Goal: Feedback & Contribution: Leave review/rating

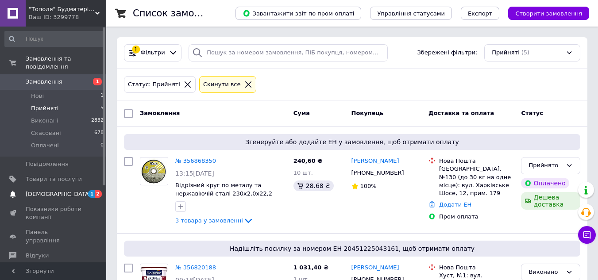
click at [48, 190] on span "[DEMOGRAPHIC_DATA]" at bounding box center [58, 194] width 65 height 8
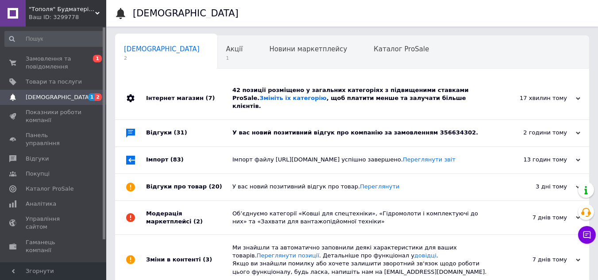
click at [211, 96] on div "Інтернет магазин (7)" at bounding box center [189, 98] width 86 height 42
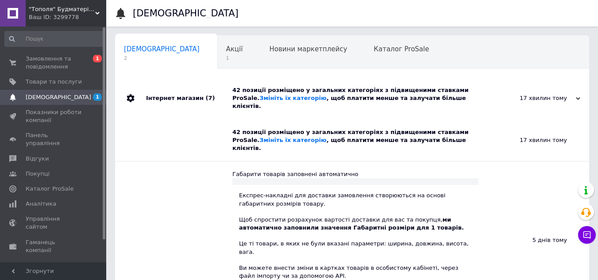
click at [211, 96] on div "Інтернет магазин (7)" at bounding box center [189, 98] width 86 height 42
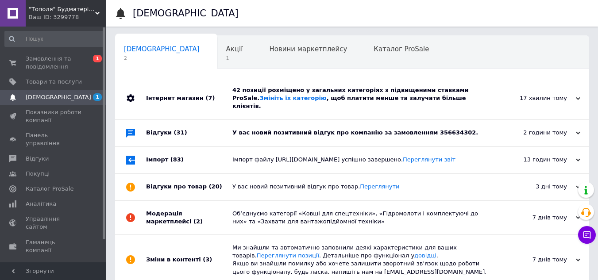
click at [222, 123] on div "Відгуки (31)" at bounding box center [189, 133] width 86 height 27
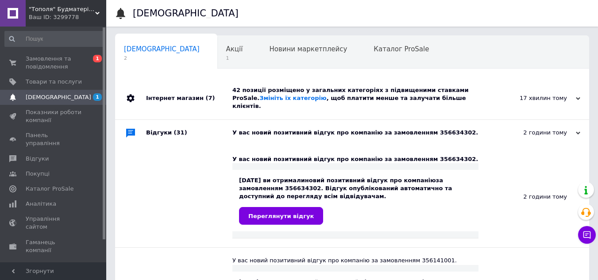
click at [222, 123] on div "Відгуки (31)" at bounding box center [189, 133] width 86 height 27
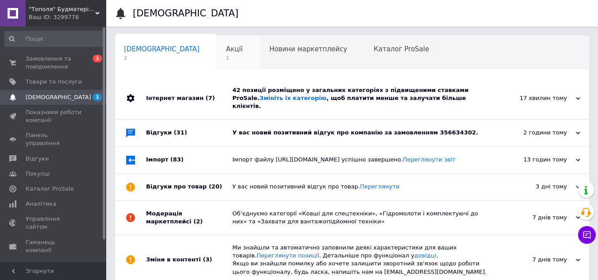
click at [217, 68] on div "Акції 1" at bounding box center [238, 53] width 43 height 34
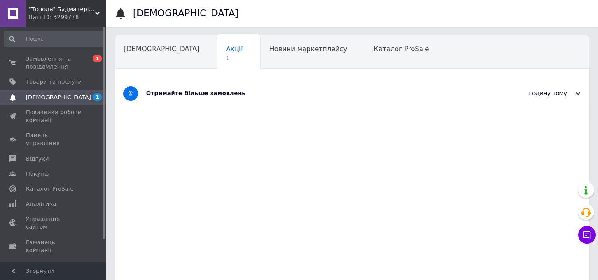
click at [273, 106] on div "Отримайте більше замовлень" at bounding box center [319, 93] width 346 height 32
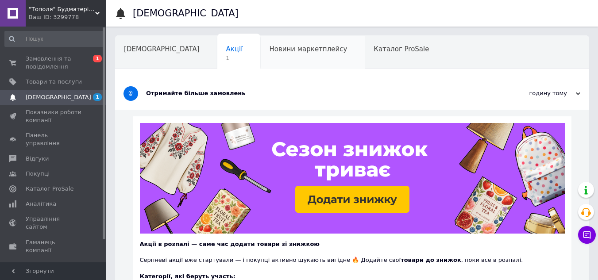
click at [306, 56] on div "Новини маркетплейсу" at bounding box center [312, 53] width 104 height 34
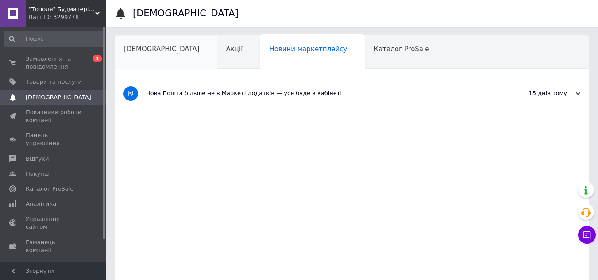
click at [127, 45] on span "[DEMOGRAPHIC_DATA]" at bounding box center [162, 49] width 76 height 8
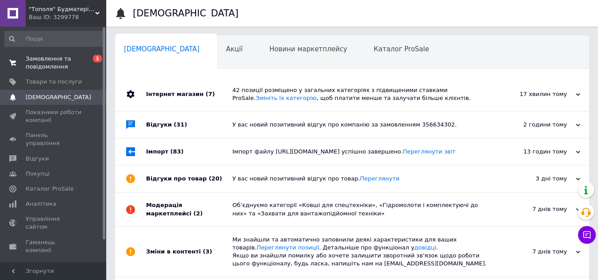
click at [47, 60] on span "Замовлення та повідомлення" at bounding box center [54, 63] width 56 height 16
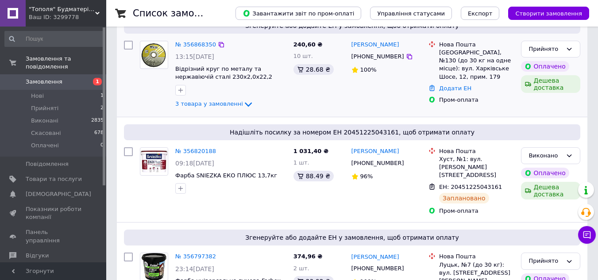
scroll to position [177, 0]
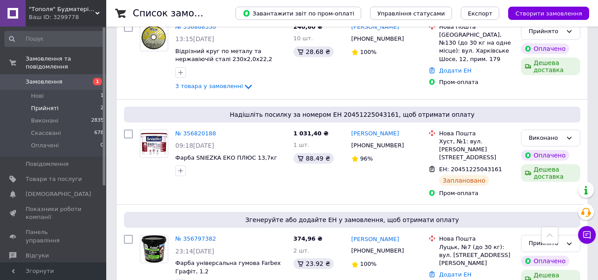
click at [43, 104] on span "Прийняті" at bounding box center [44, 108] width 27 height 8
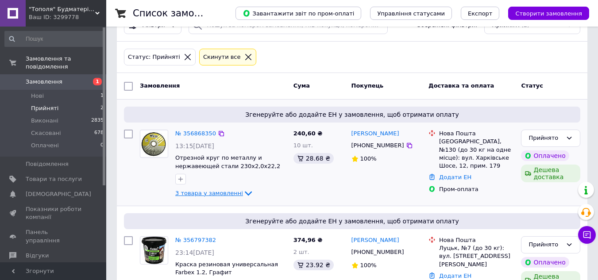
scroll to position [12, 0]
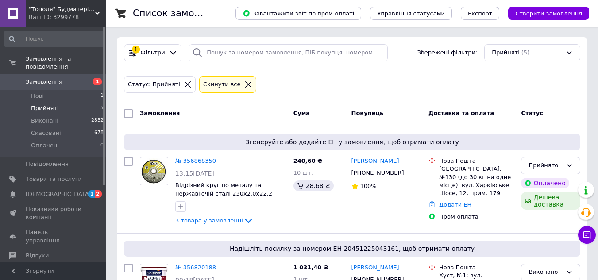
click at [55, 190] on span "[DEMOGRAPHIC_DATA]" at bounding box center [58, 194] width 65 height 8
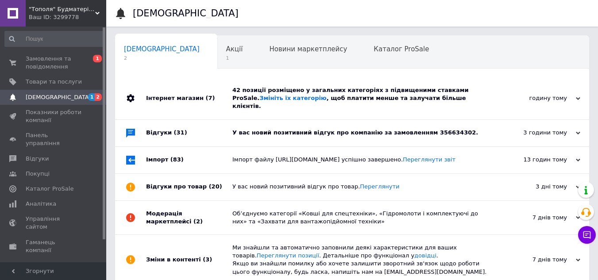
click at [223, 99] on div "Інтернет магазин (7)" at bounding box center [189, 98] width 86 height 42
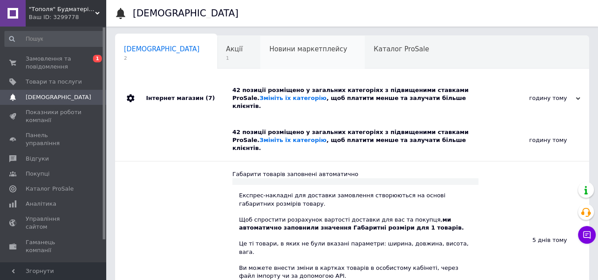
click at [287, 49] on span "Новини маркетплейсу" at bounding box center [308, 49] width 78 height 8
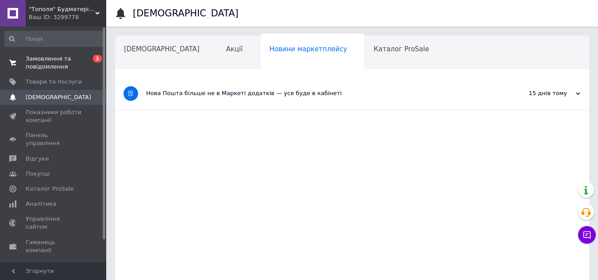
click at [64, 61] on span "Замовлення та повідомлення" at bounding box center [54, 63] width 56 height 16
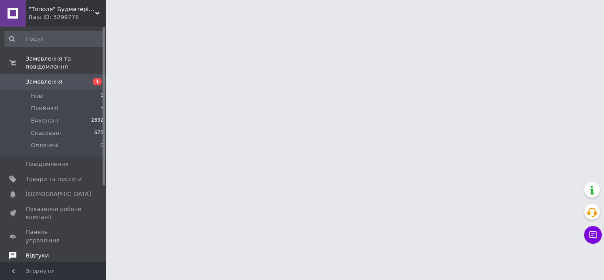
click at [52, 252] on span "Відгуки" at bounding box center [54, 256] width 56 height 8
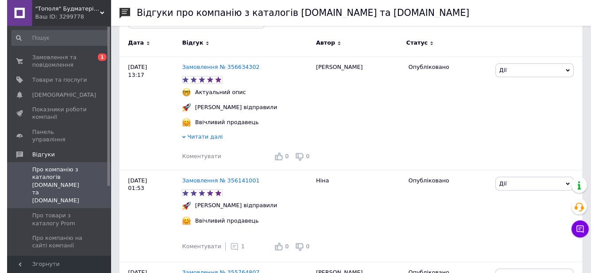
scroll to position [177, 0]
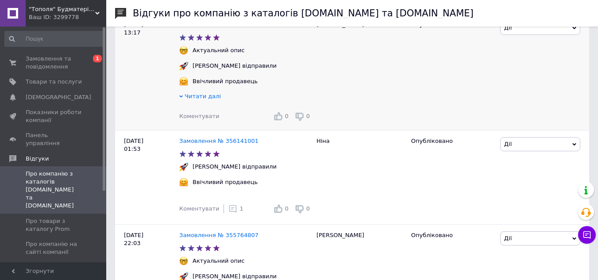
click at [214, 119] on div "Коментувати 0 0" at bounding box center [245, 116] width 133 height 14
click at [209, 119] on span "Коментувати" at bounding box center [199, 116] width 40 height 7
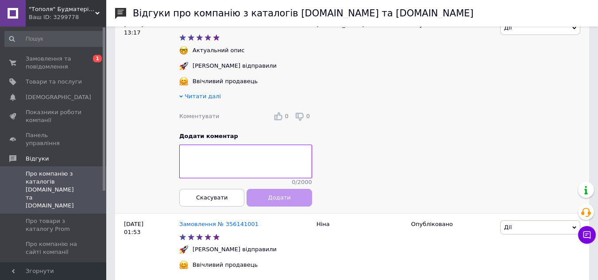
click at [219, 152] on textarea at bounding box center [245, 162] width 133 height 34
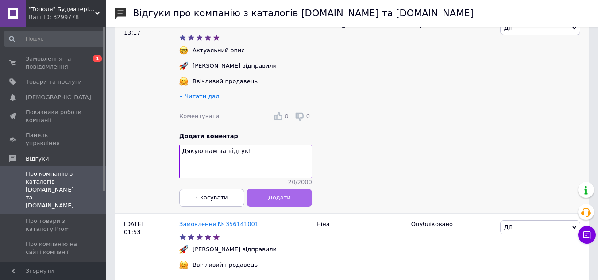
type textarea "Дякую вам за відгук!"
click at [280, 200] on button "Додати" at bounding box center [279, 198] width 65 height 18
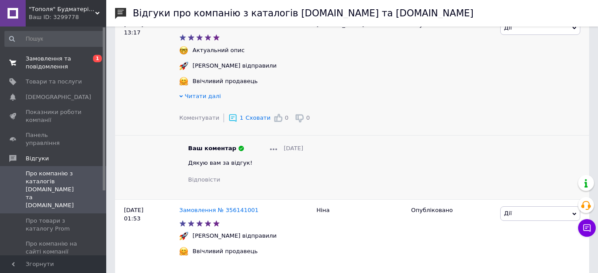
click at [77, 60] on span "Замовлення та повідомлення" at bounding box center [54, 63] width 56 height 16
